Goal: Use online tool/utility: Utilize a website feature to perform a specific function

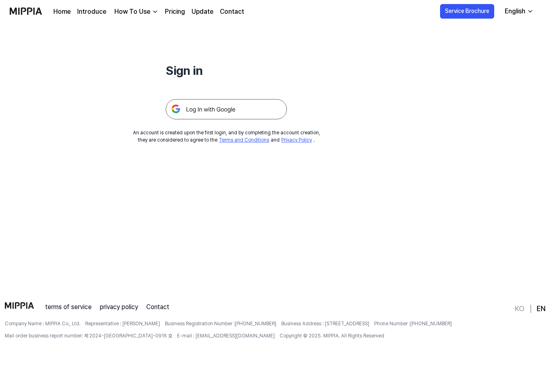
click at [252, 99] on img at bounding box center [226, 109] width 121 height 20
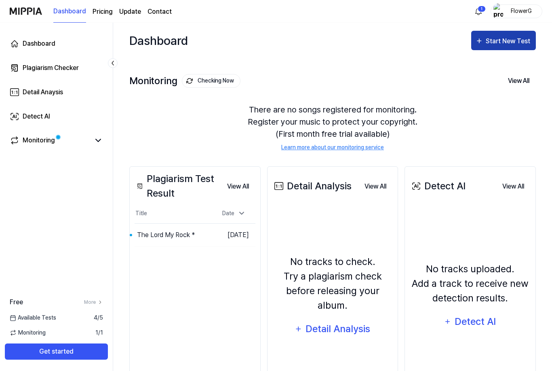
click at [515, 42] on div "Start New Test" at bounding box center [509, 41] width 46 height 11
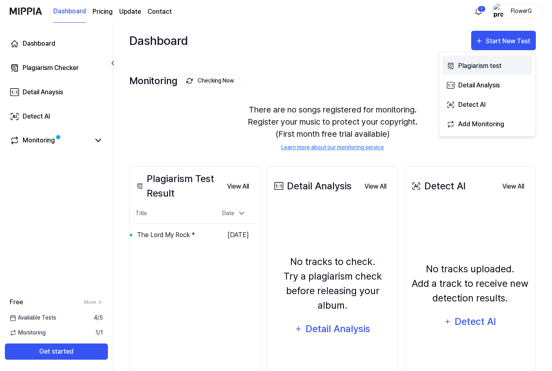
click at [487, 68] on div "Plagiarism test" at bounding box center [493, 66] width 70 height 11
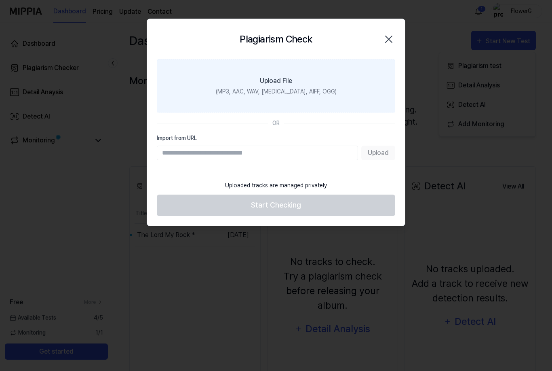
click at [288, 85] on div "Upload File" at bounding box center [276, 81] width 32 height 10
click at [0, 0] on input "Upload File (MP3, AAC, WAV, [MEDICAL_DATA], AIFF, OGG)" at bounding box center [0, 0] width 0 height 0
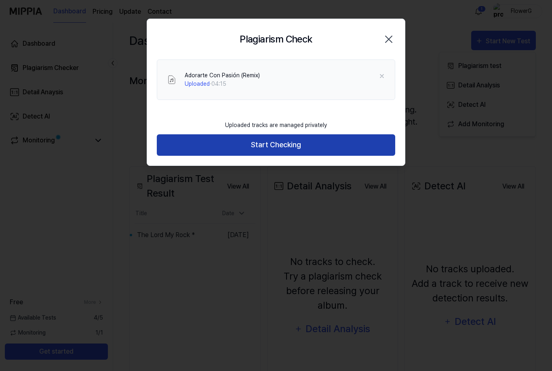
click at [357, 148] on button "Start Checking" at bounding box center [276, 144] width 238 height 21
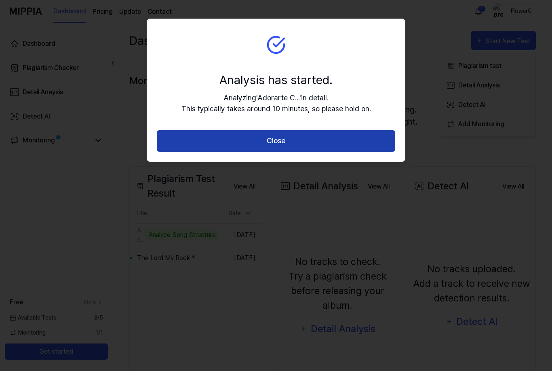
click at [319, 146] on button "Close" at bounding box center [276, 140] width 238 height 21
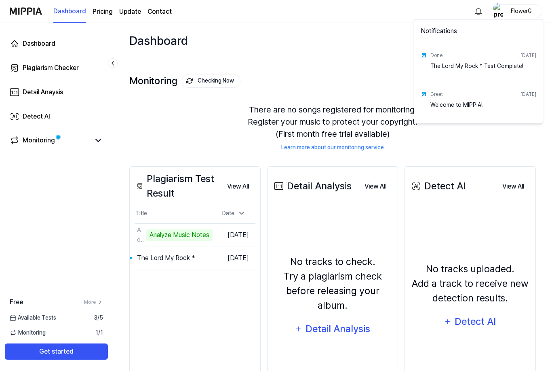
click at [483, 62] on div "The Lord My Rock * Test Complete!" at bounding box center [483, 70] width 106 height 16
click at [462, 59] on div "Done [DATE]" at bounding box center [483, 55] width 106 height 13
click at [369, 62] on html "Dashboard Pricing Update Contact FlowerG Dashboard Plagiarism Checker Detail An…" at bounding box center [276, 185] width 552 height 371
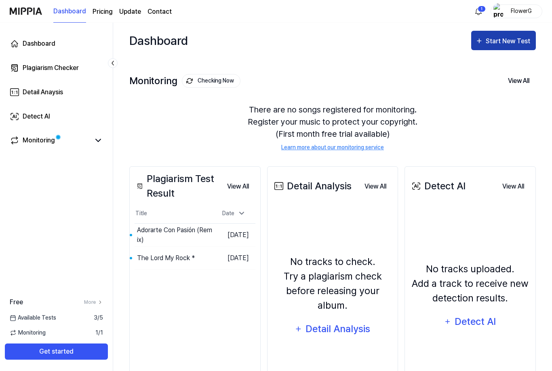
click at [491, 40] on div "Start New Test" at bounding box center [509, 41] width 46 height 11
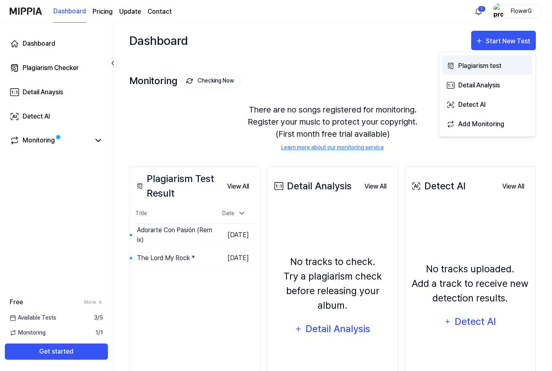
click at [476, 68] on div "Plagiarism test" at bounding box center [493, 66] width 70 height 11
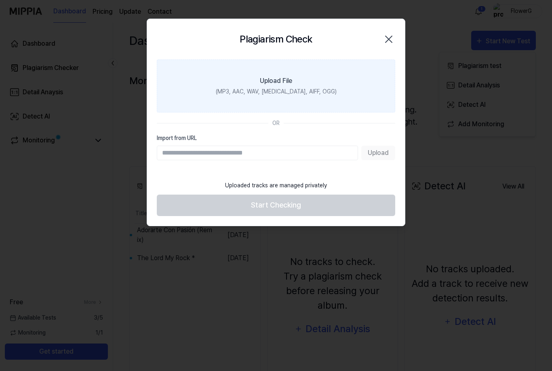
click at [260, 76] on div "Upload File" at bounding box center [276, 81] width 32 height 10
click at [0, 0] on input "Upload File (MP3, AAC, WAV, [MEDICAL_DATA], AIFF, OGG)" at bounding box center [0, 0] width 0 height 0
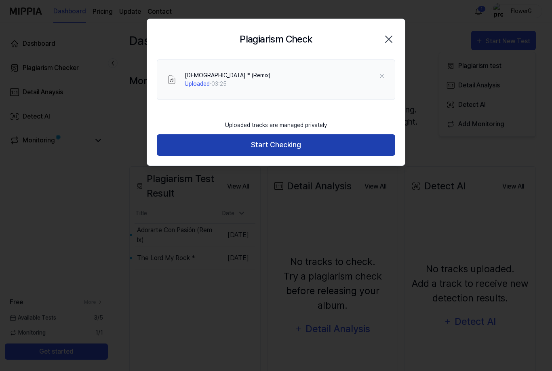
click at [333, 142] on button "Start Checking" at bounding box center [276, 144] width 238 height 21
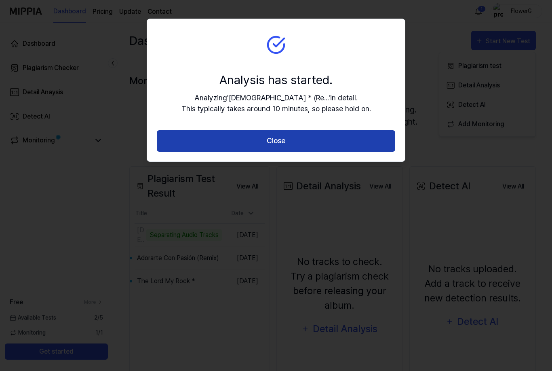
click at [336, 145] on button "Close" at bounding box center [276, 140] width 238 height 21
